Goal: Obtain resource: Download file/media

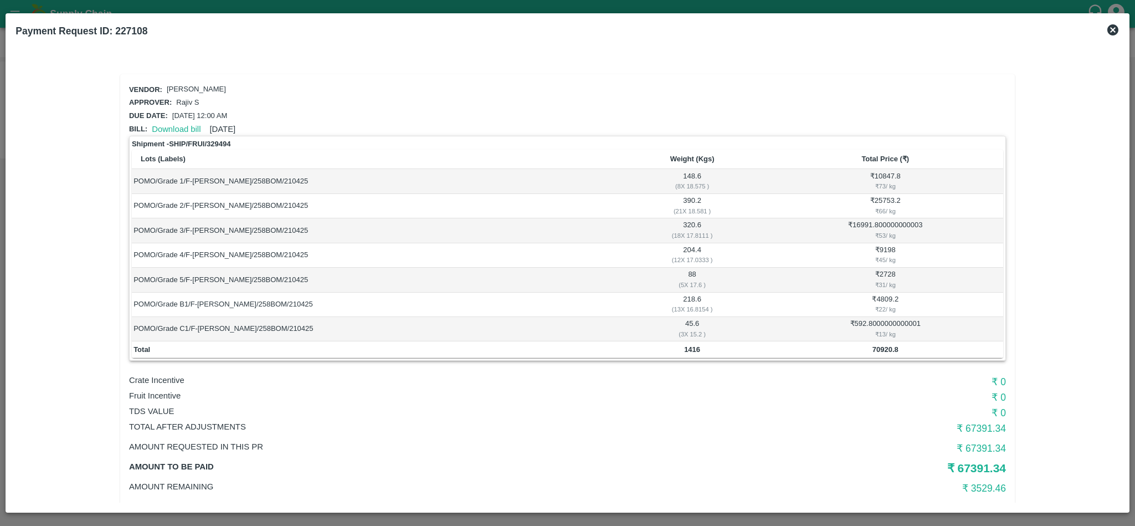
click at [1114, 28] on icon at bounding box center [1112, 29] width 13 height 13
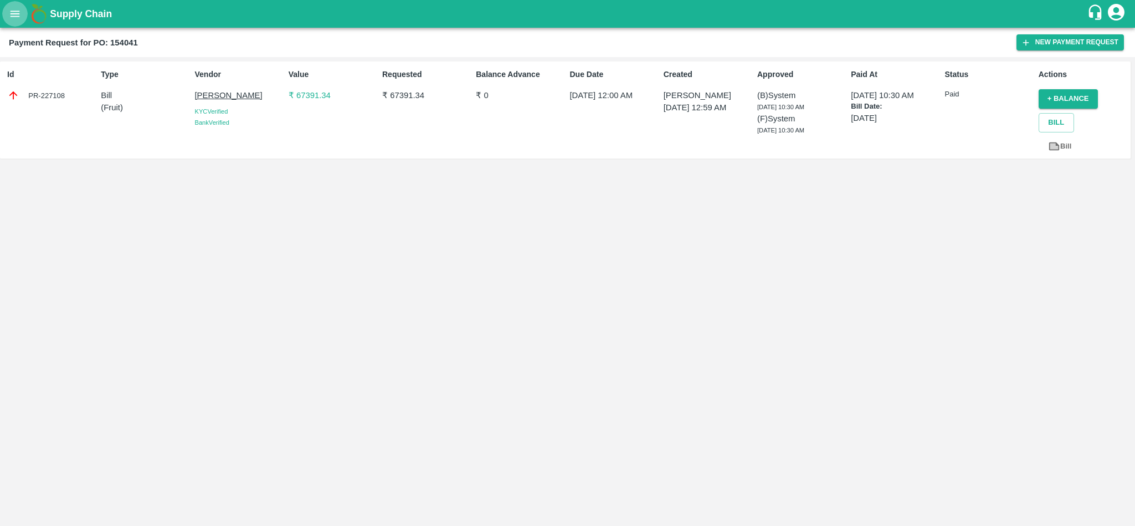
click at [12, 12] on icon "open drawer" at bounding box center [15, 14] width 12 height 12
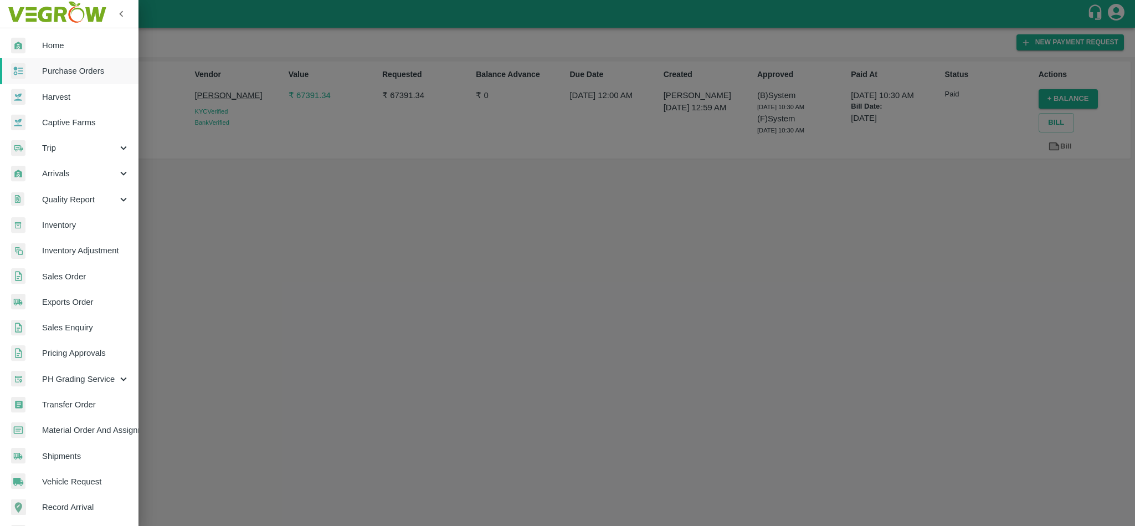
click at [64, 74] on span "Purchase Orders" at bounding box center [85, 71] width 87 height 12
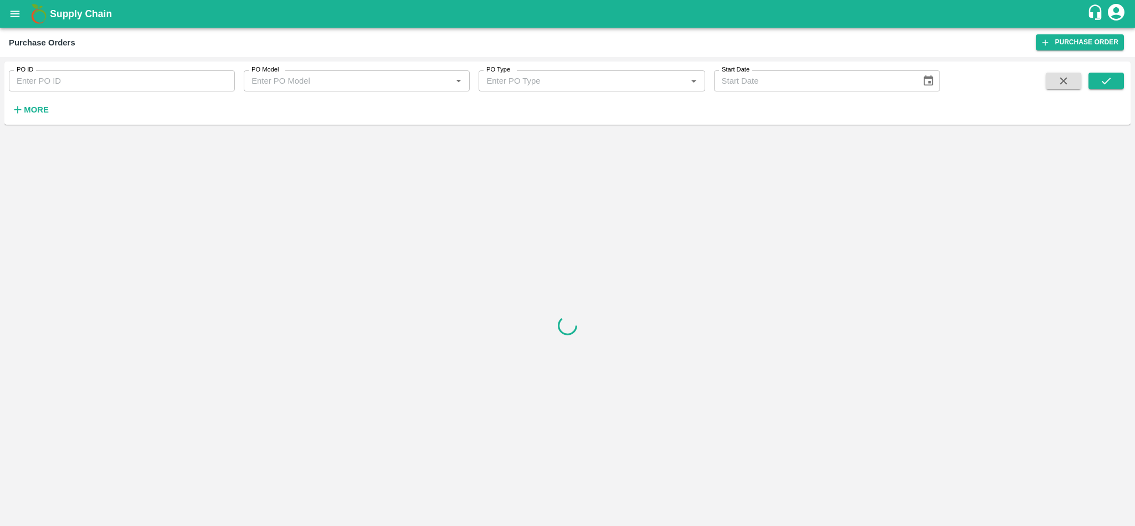
click at [72, 77] on input "PO ID" at bounding box center [122, 80] width 226 height 21
paste input "170540"
click at [1103, 73] on button "submit" at bounding box center [1105, 81] width 35 height 17
click at [1105, 84] on icon "submit" at bounding box center [1106, 81] width 12 height 12
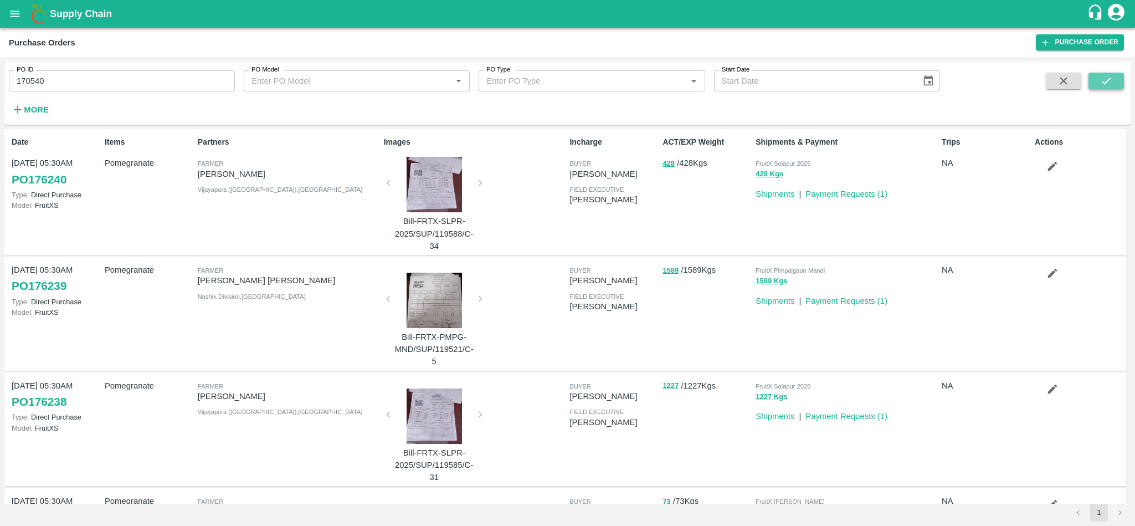
click at [1105, 84] on icon "submit" at bounding box center [1106, 81] width 12 height 12
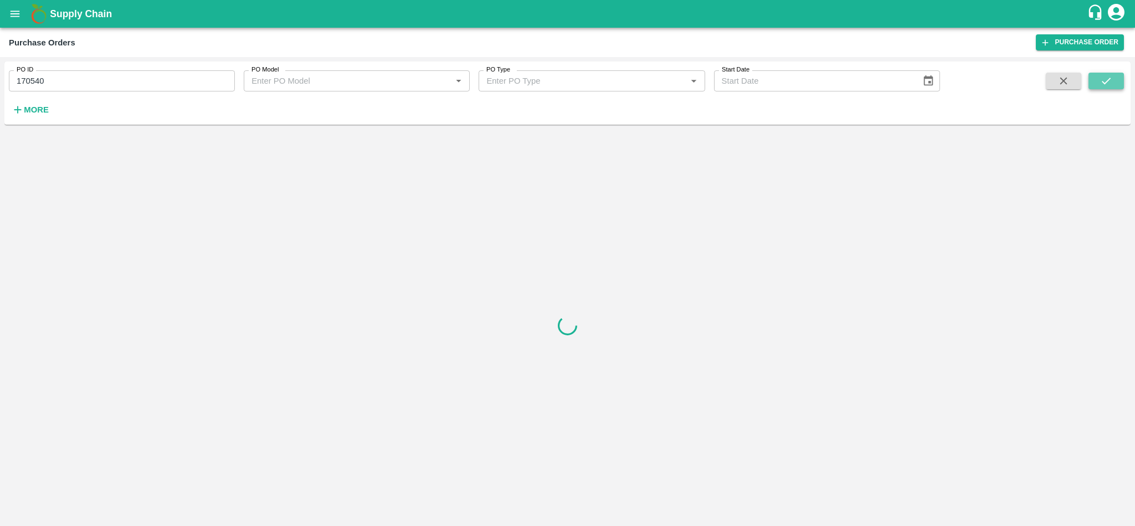
click at [1105, 80] on icon "submit" at bounding box center [1106, 81] width 12 height 12
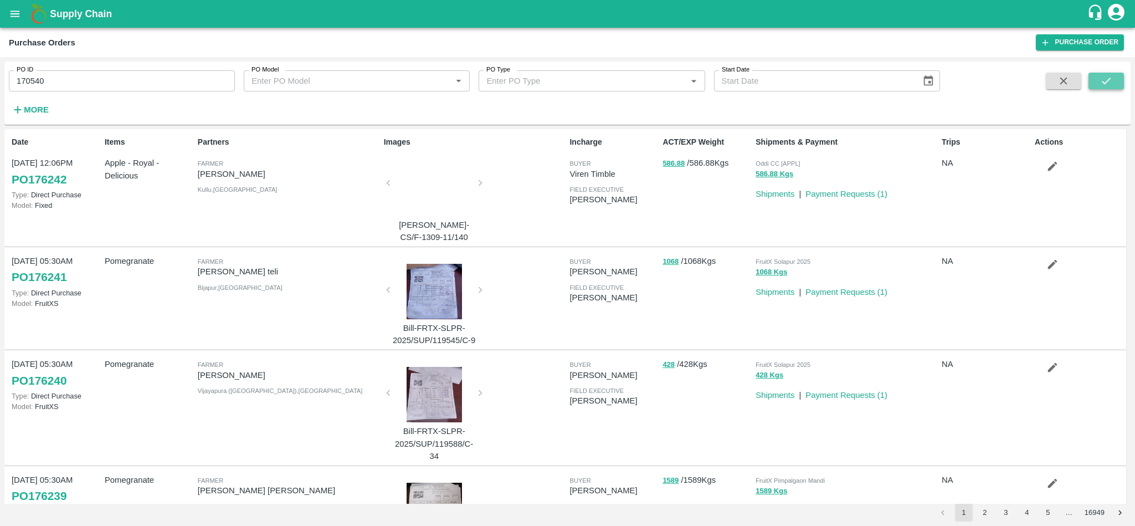
click at [1105, 80] on icon "submit" at bounding box center [1106, 81] width 12 height 12
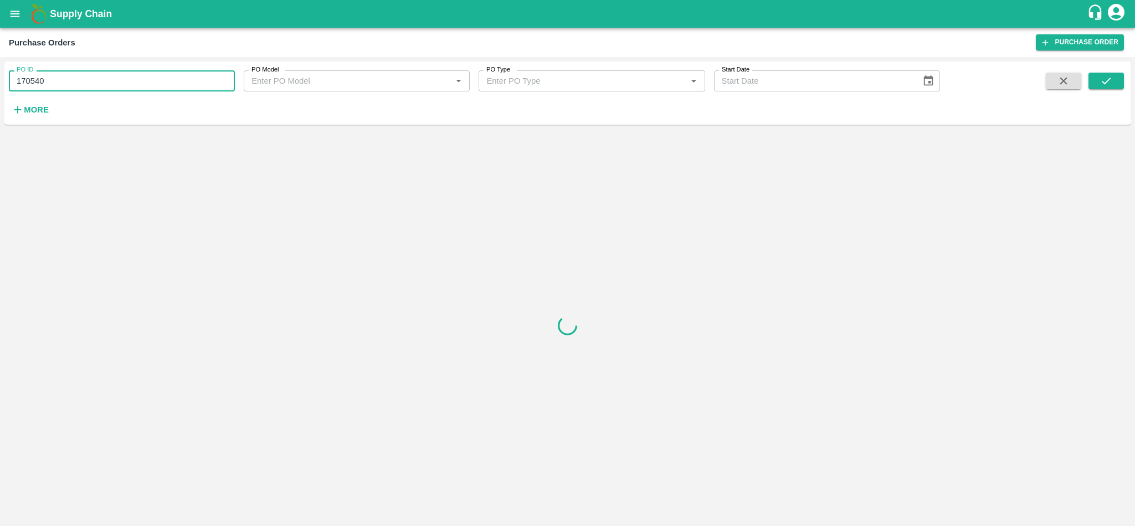
click at [91, 76] on input "170540" at bounding box center [122, 80] width 226 height 21
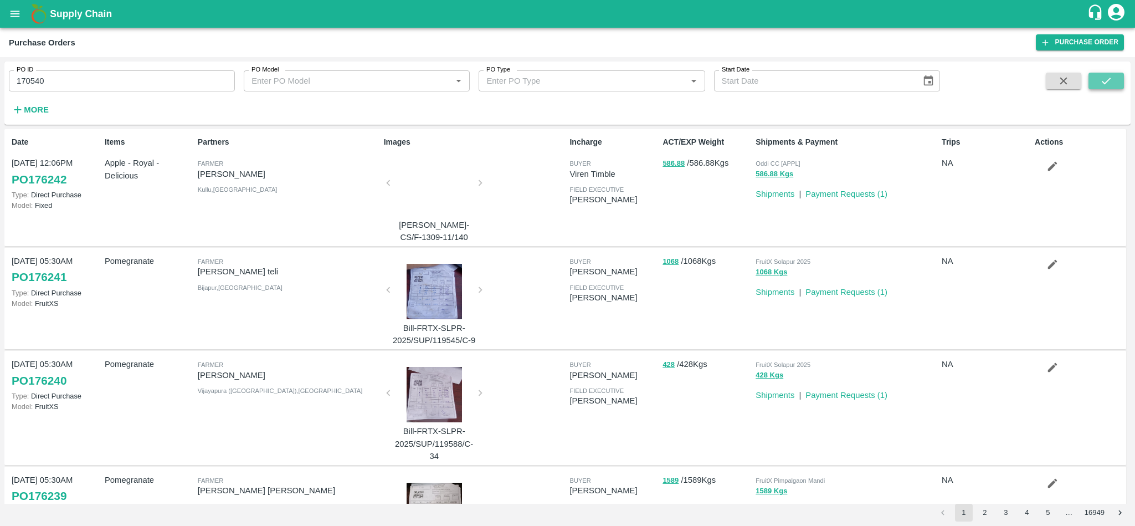
click at [1100, 82] on icon "submit" at bounding box center [1106, 81] width 12 height 12
click at [1105, 79] on icon "submit" at bounding box center [1106, 81] width 12 height 12
click at [1113, 80] on button "submit" at bounding box center [1105, 81] width 35 height 17
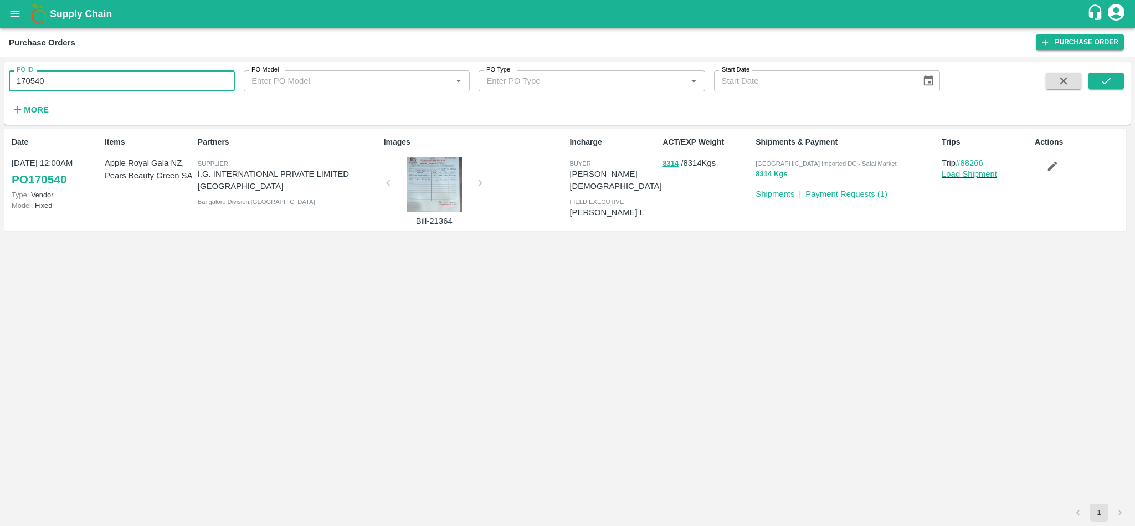
click at [102, 85] on input "170540" at bounding box center [122, 80] width 226 height 21
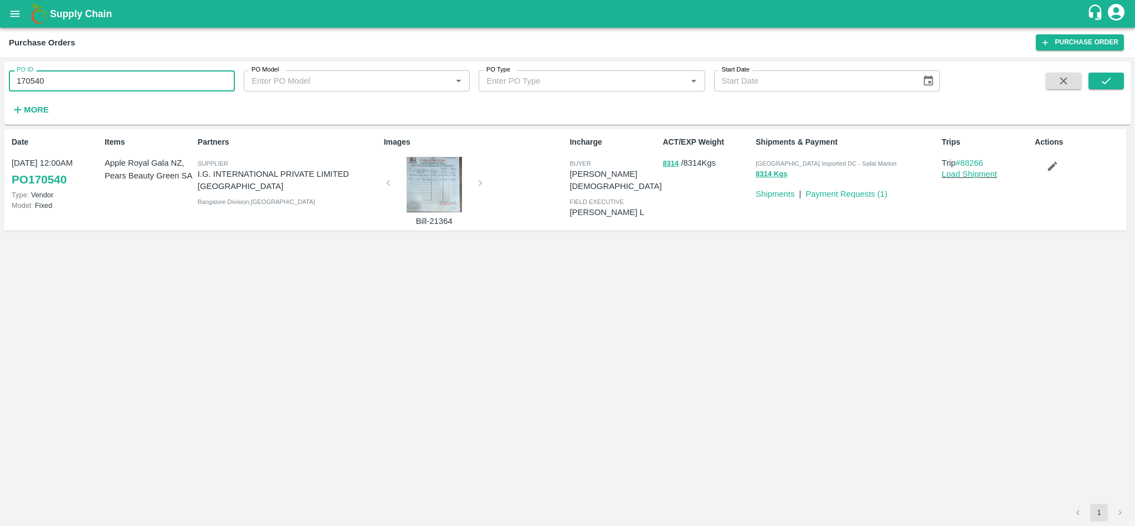
paste input "text"
type input "170537"
click at [1101, 73] on button "submit" at bounding box center [1105, 81] width 35 height 17
click at [76, 73] on input "170537" at bounding box center [122, 80] width 226 height 21
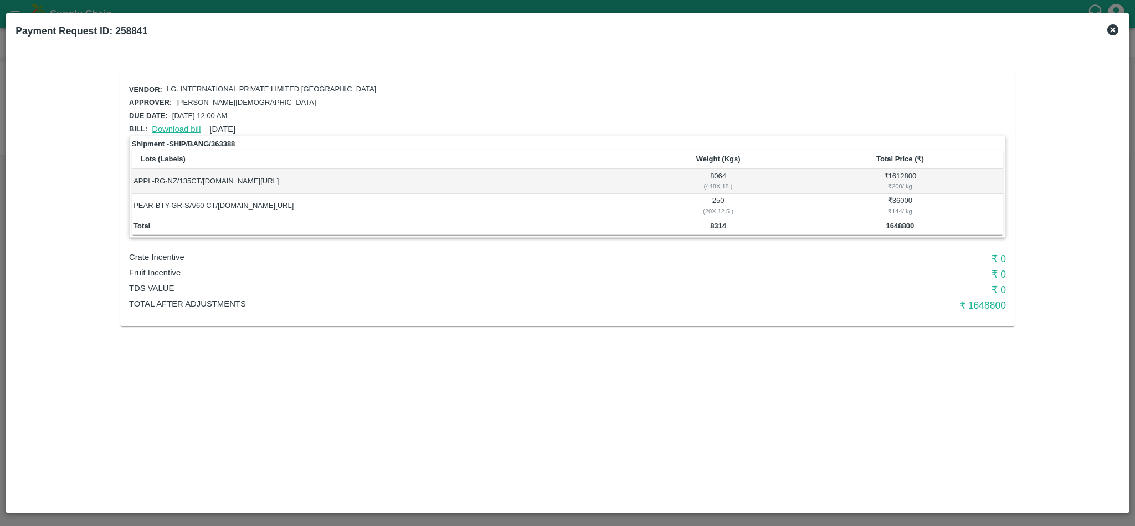
click at [176, 126] on link "Download bill" at bounding box center [176, 129] width 49 height 9
click at [172, 125] on link "Download bill" at bounding box center [176, 129] width 49 height 9
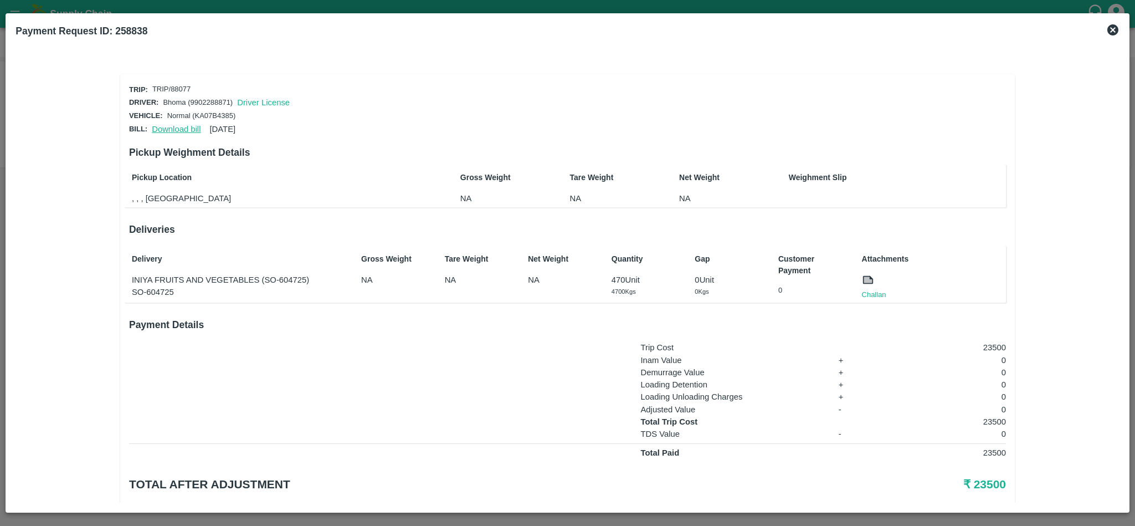
click at [168, 128] on link "Download bill" at bounding box center [176, 129] width 49 height 9
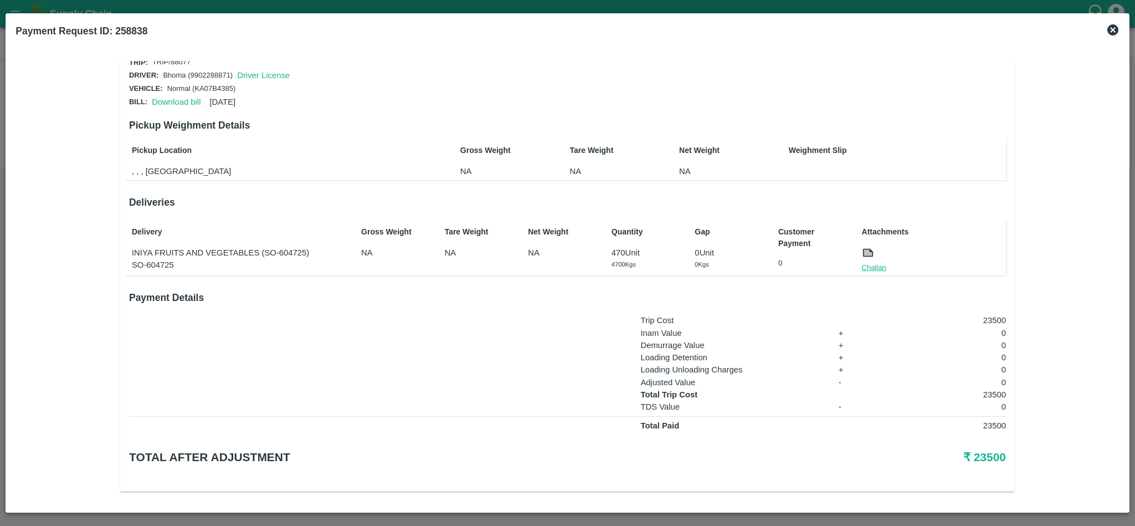
click at [869, 262] on link "Challan" at bounding box center [874, 267] width 24 height 11
